Goal: Find specific page/section: Find specific page/section

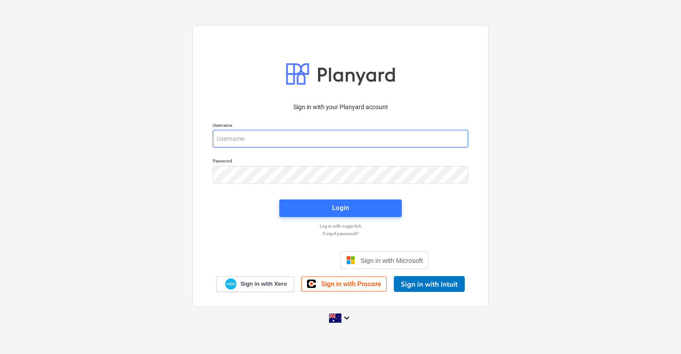
click at [341, 135] on input "email" at bounding box center [341, 139] width 256 height 18
type input "invoices@epicbuilds.com.au"
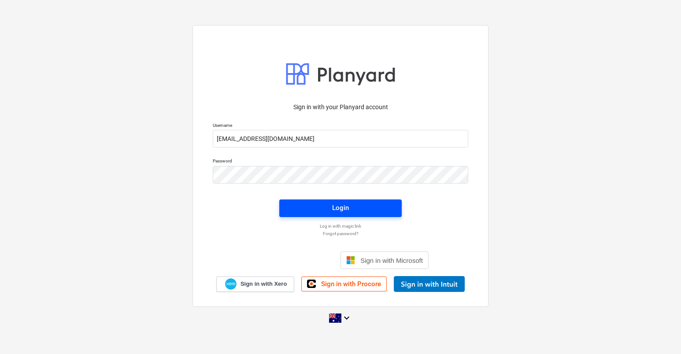
click at [345, 208] on div "Login" at bounding box center [340, 207] width 17 height 11
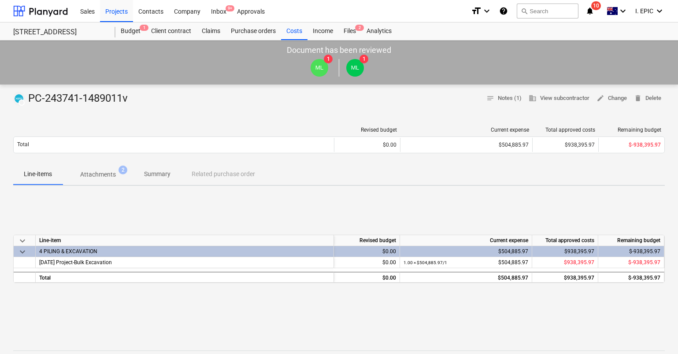
drag, startPoint x: 90, startPoint y: 175, endPoint x: 101, endPoint y: 176, distance: 10.7
click at [90, 175] on p "Attachments" at bounding box center [98, 174] width 36 height 9
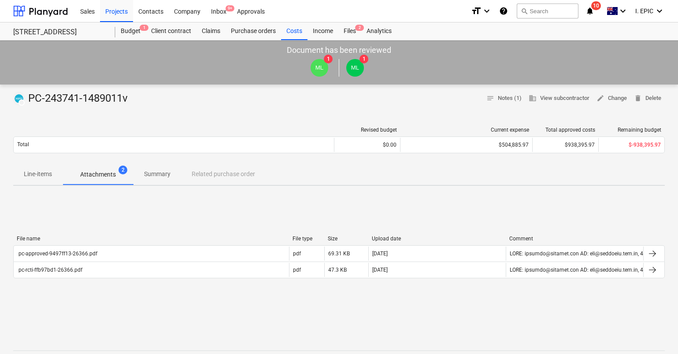
click at [153, 177] on p "Summary" at bounding box center [157, 174] width 26 height 9
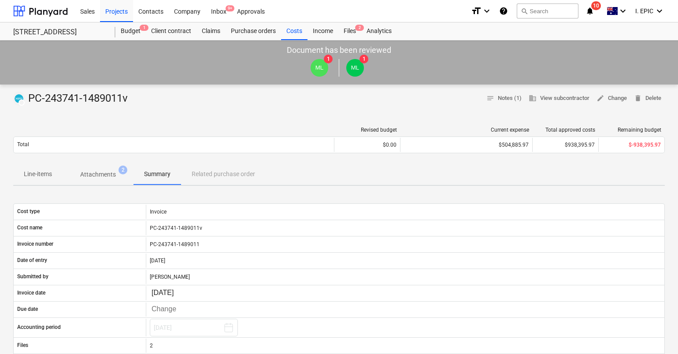
click at [230, 176] on div "Line-items Attachments 2 Summary Related purchase order" at bounding box center [339, 174] width 652 height 21
click at [233, 177] on div "Line-items Attachments 2 Summary Related purchase order" at bounding box center [339, 174] width 652 height 21
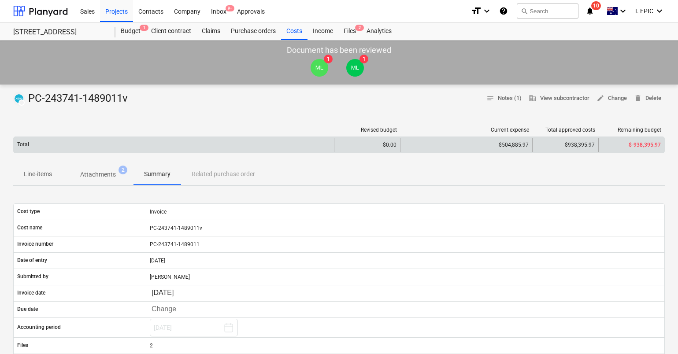
click at [101, 137] on div "Total $0.00 $504,885.97 $938,395.97 $-938,395.97" at bounding box center [339, 145] width 652 height 17
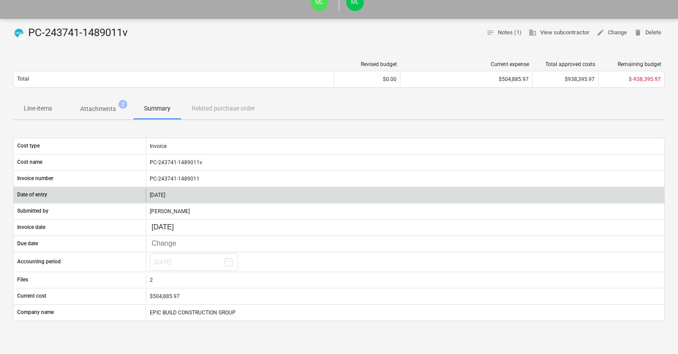
scroll to position [60, 0]
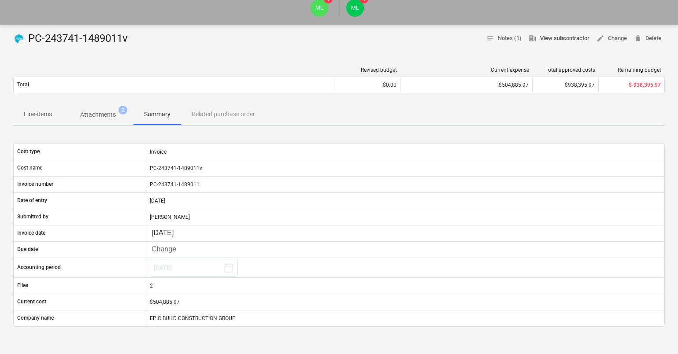
click at [561, 36] on span "business View subcontractor" at bounding box center [559, 38] width 61 height 10
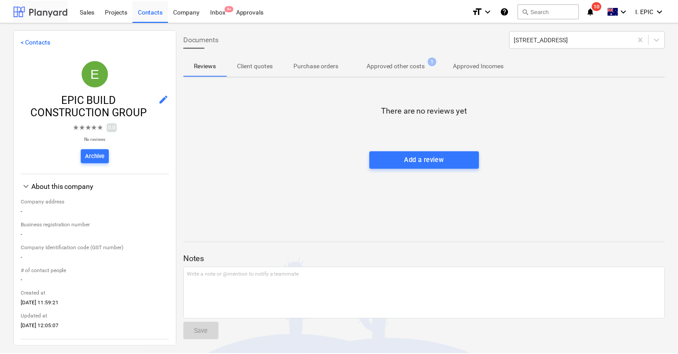
scroll to position [60, 0]
